Goal: Information Seeking & Learning: Learn about a topic

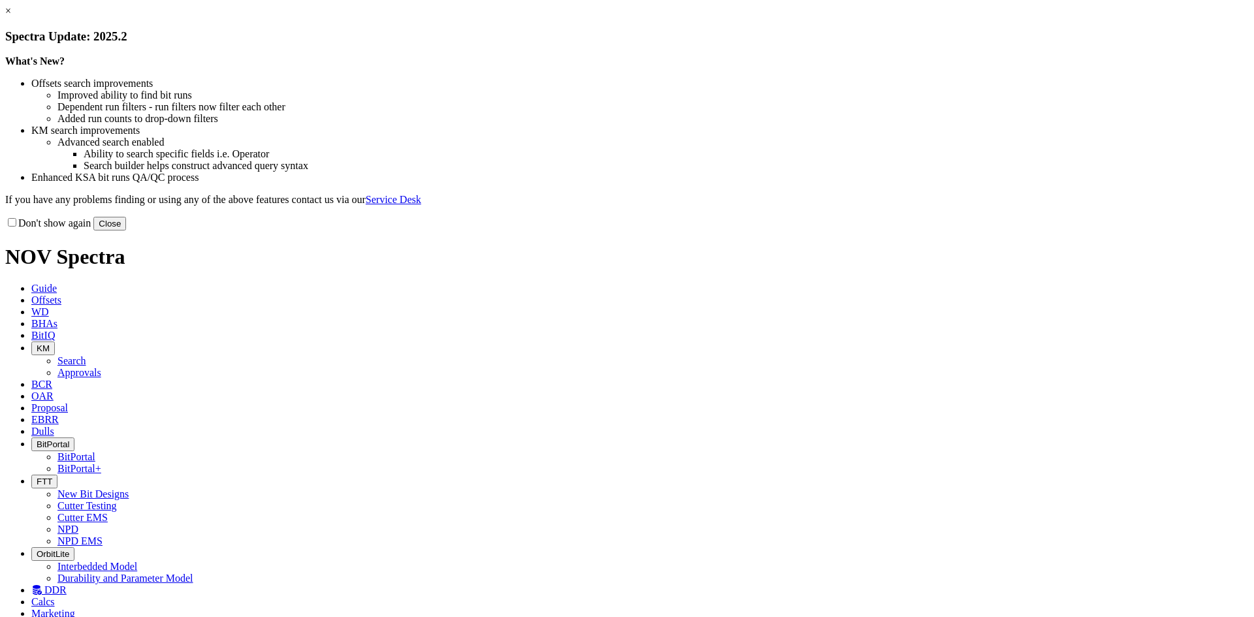
drag, startPoint x: 882, startPoint y: 360, endPoint x: 874, endPoint y: 355, distance: 9.4
click at [126, 231] on button "Close" at bounding box center [109, 224] width 33 height 14
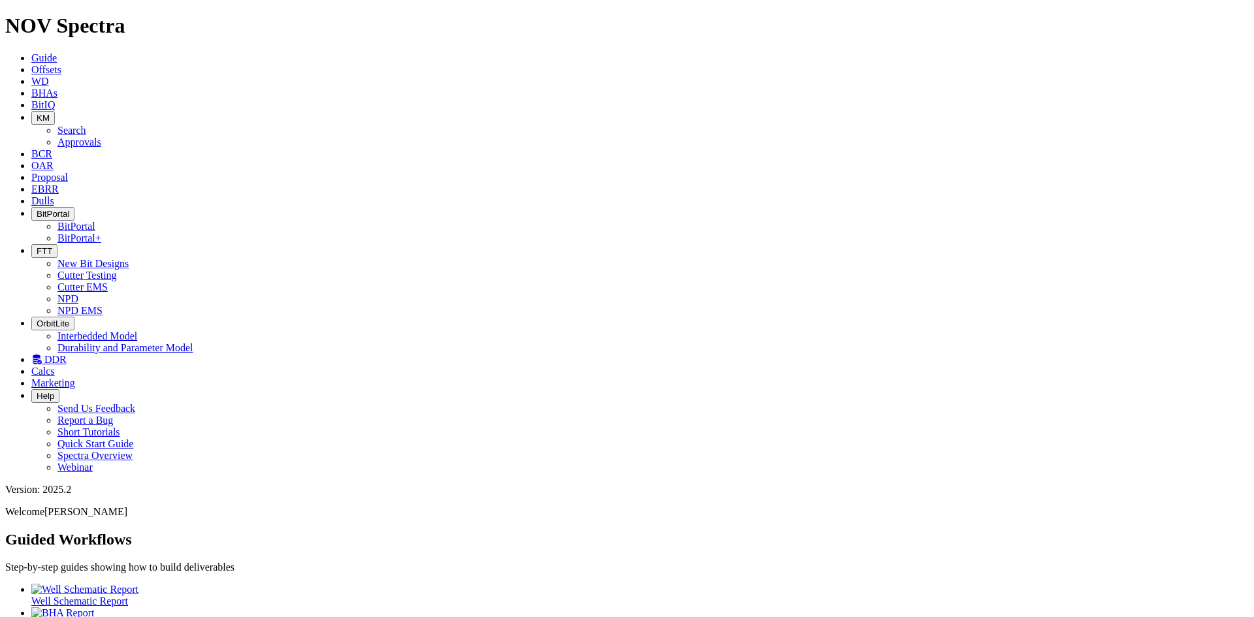
click at [55, 111] on button "KM" at bounding box center [43, 118] width 24 height 14
click at [86, 125] on link "Search" at bounding box center [71, 130] width 29 height 11
click at [134, 617] on button "button" at bounding box center [128, 623] width 10 height 4
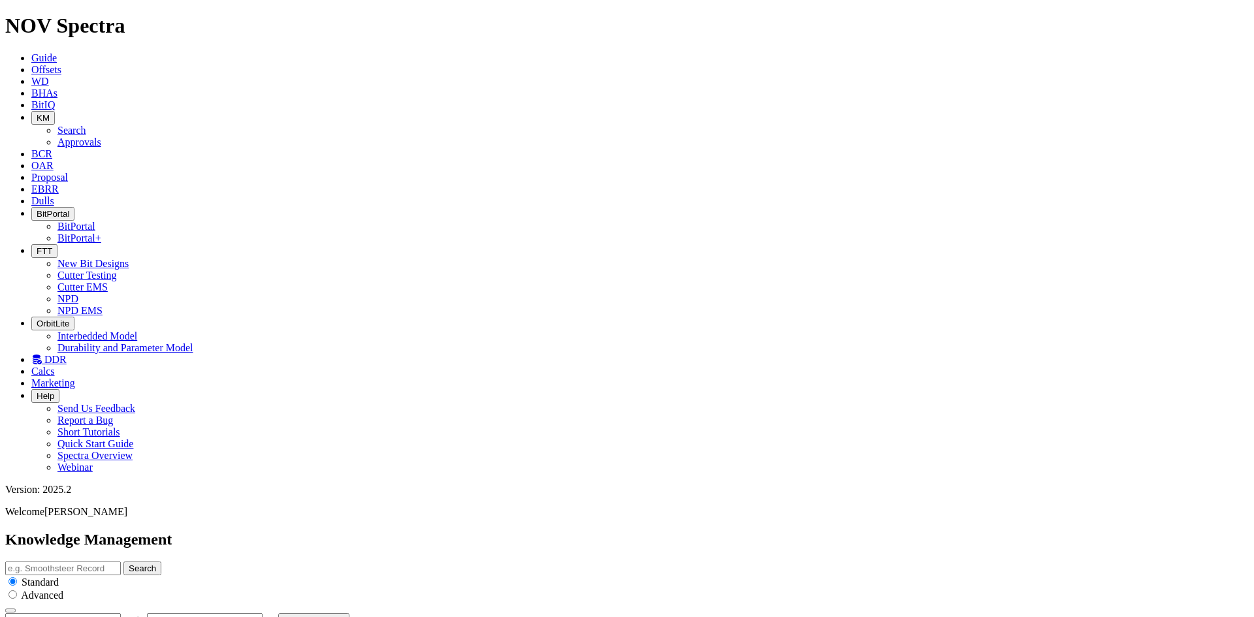
type input "9/22/25"
click at [121, 562] on input "text" at bounding box center [63, 569] width 116 height 14
type input "mdb"
click at [123, 562] on button "Search" at bounding box center [142, 569] width 38 height 14
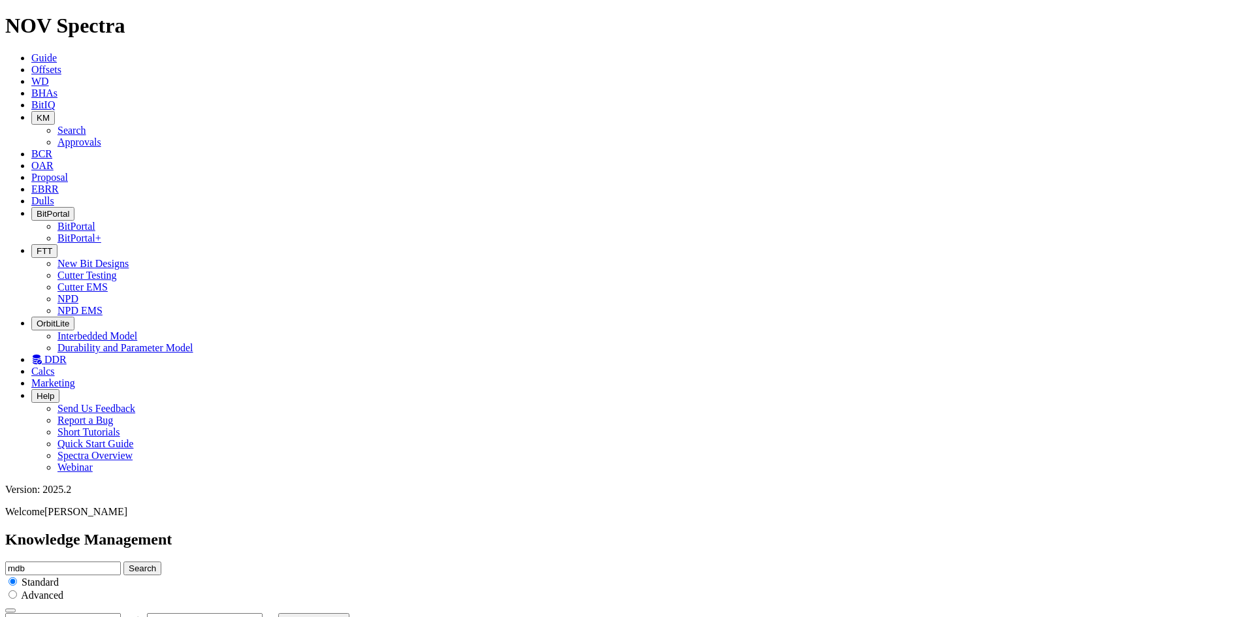
scroll to position [984, 0]
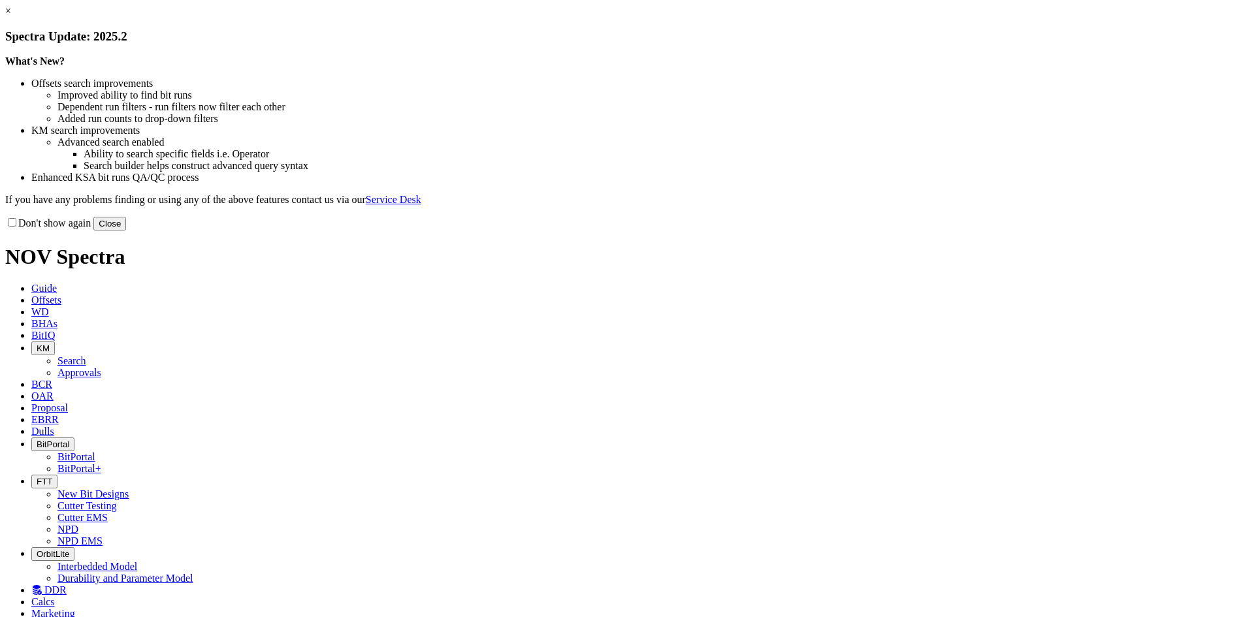
click at [126, 231] on button "Close" at bounding box center [109, 224] width 33 height 14
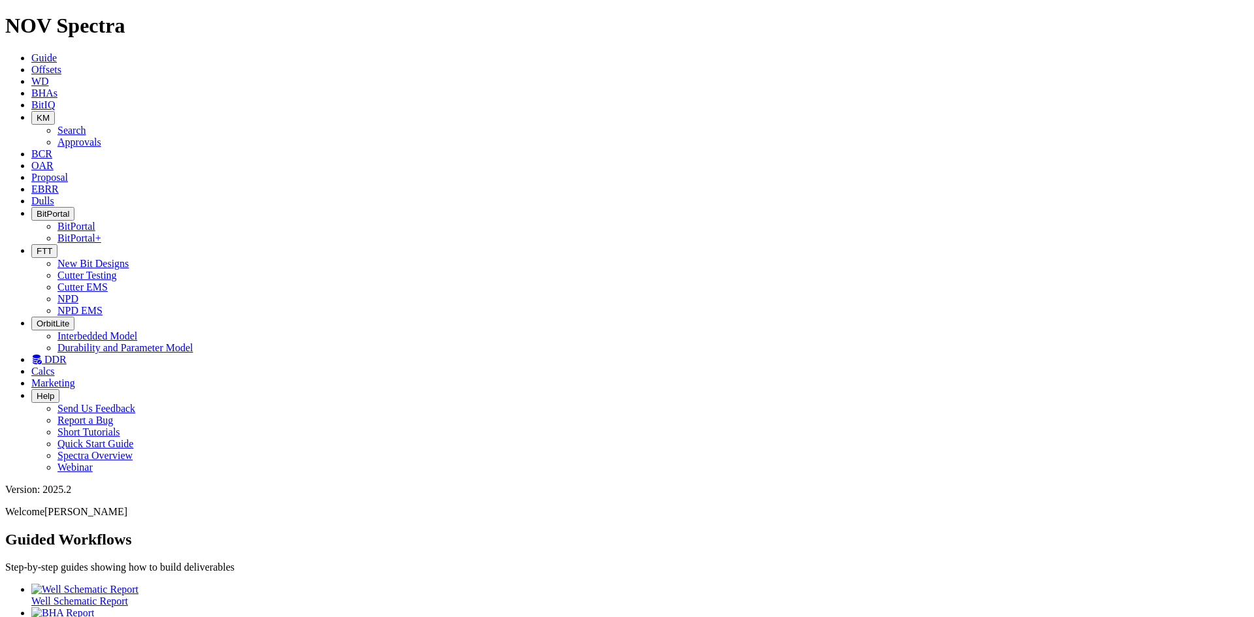
click at [54, 195] on span "Dulls" at bounding box center [42, 200] width 23 height 11
click at [59, 184] on span "EBRR" at bounding box center [44, 189] width 27 height 11
click at [31, 172] on icon at bounding box center [31, 177] width 0 height 11
click at [31, 160] on icon at bounding box center [31, 165] width 0 height 11
click at [31, 99] on icon at bounding box center [31, 104] width 0 height 11
